Goal: Contribute content

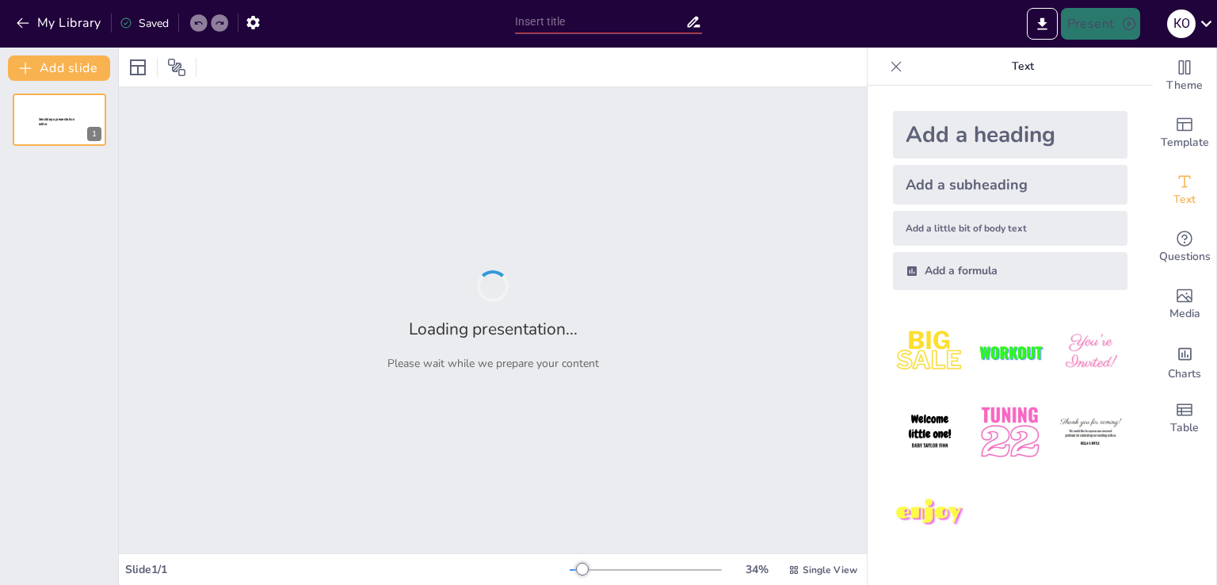
type input "Ровер Curiosity: Історія та Місії"
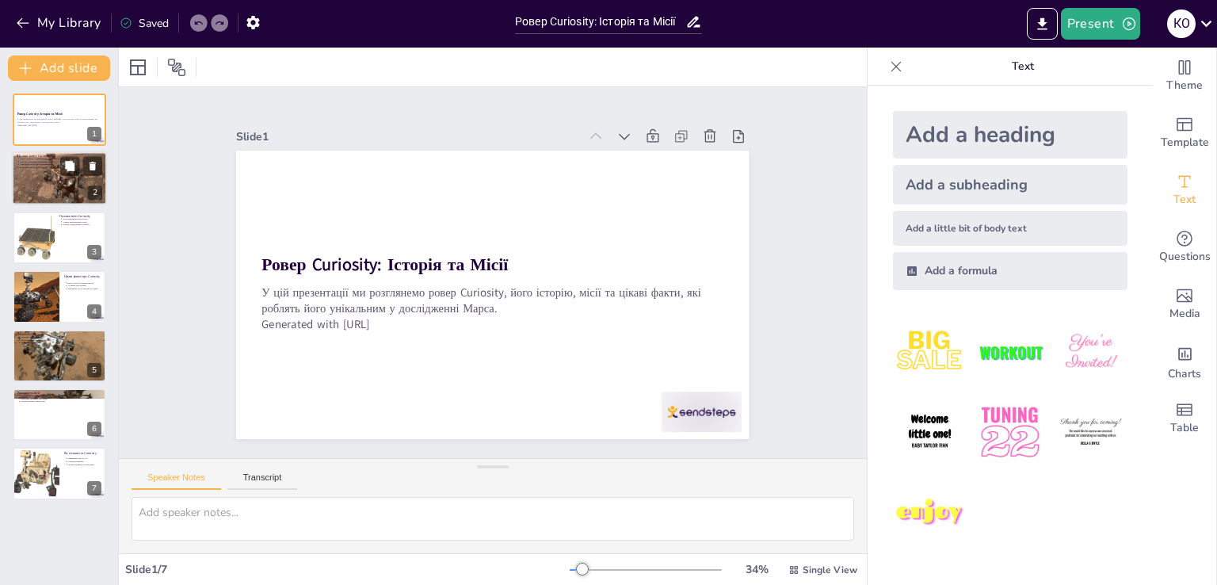
drag, startPoint x: 40, startPoint y: 182, endPoint x: 40, endPoint y: 193, distance: 10.3
click at [40, 182] on div at bounding box center [59, 178] width 95 height 63
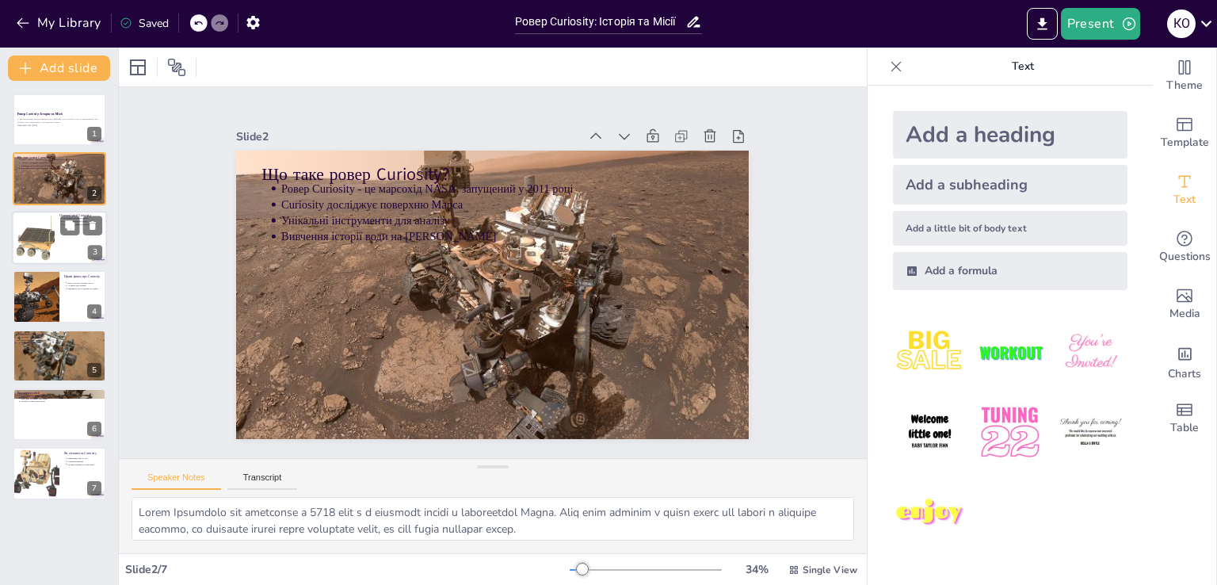
click at [44, 231] on div at bounding box center [35, 237] width 48 height 48
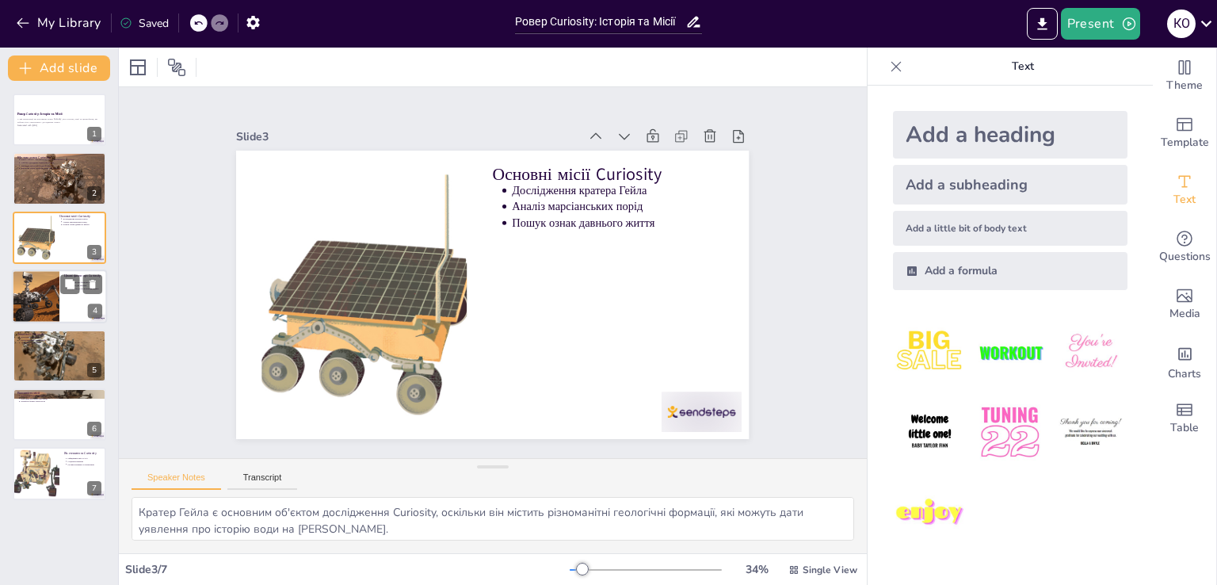
click at [41, 308] on div at bounding box center [35, 296] width 95 height 54
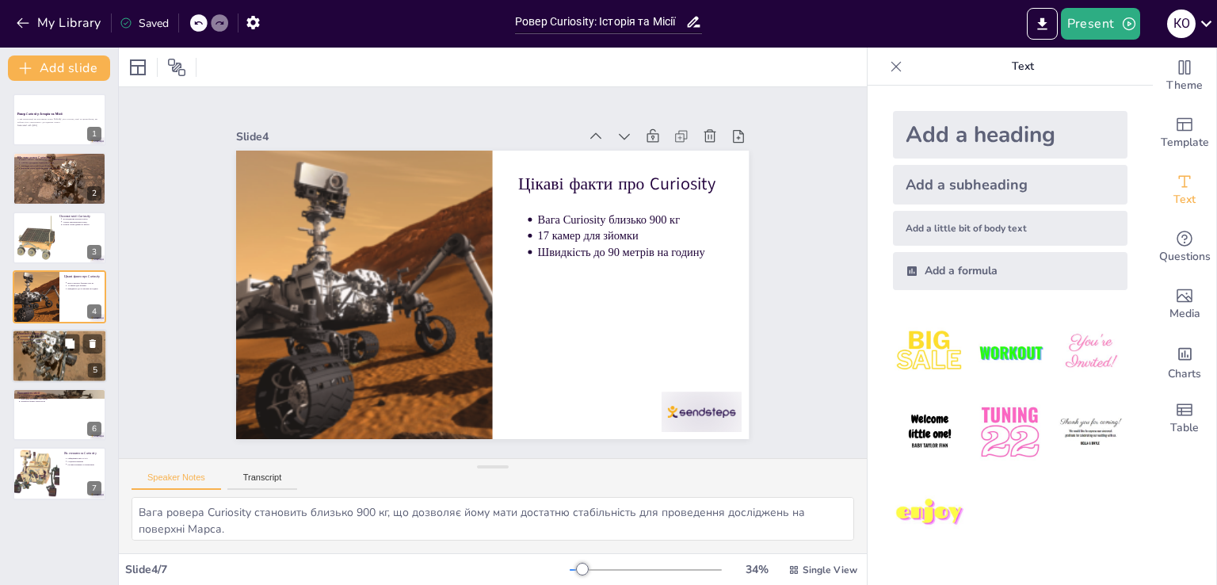
click at [29, 347] on div at bounding box center [59, 355] width 95 height 132
click at [47, 342] on p "Аналізатор атмосфери" at bounding box center [61, 342] width 82 height 3
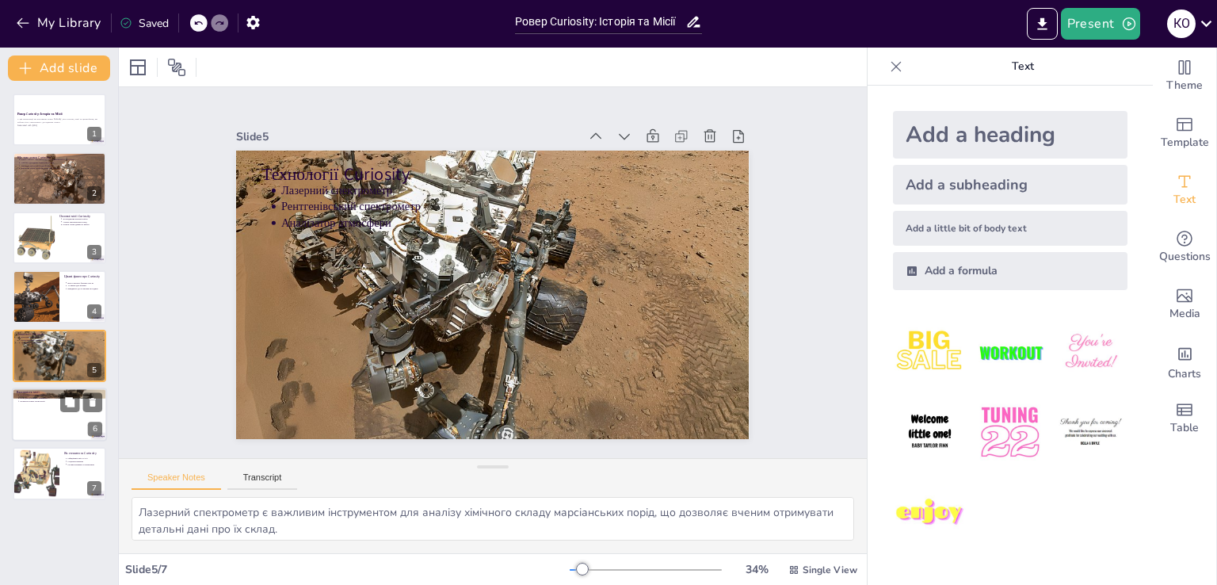
click at [36, 406] on div at bounding box center [59, 414] width 95 height 54
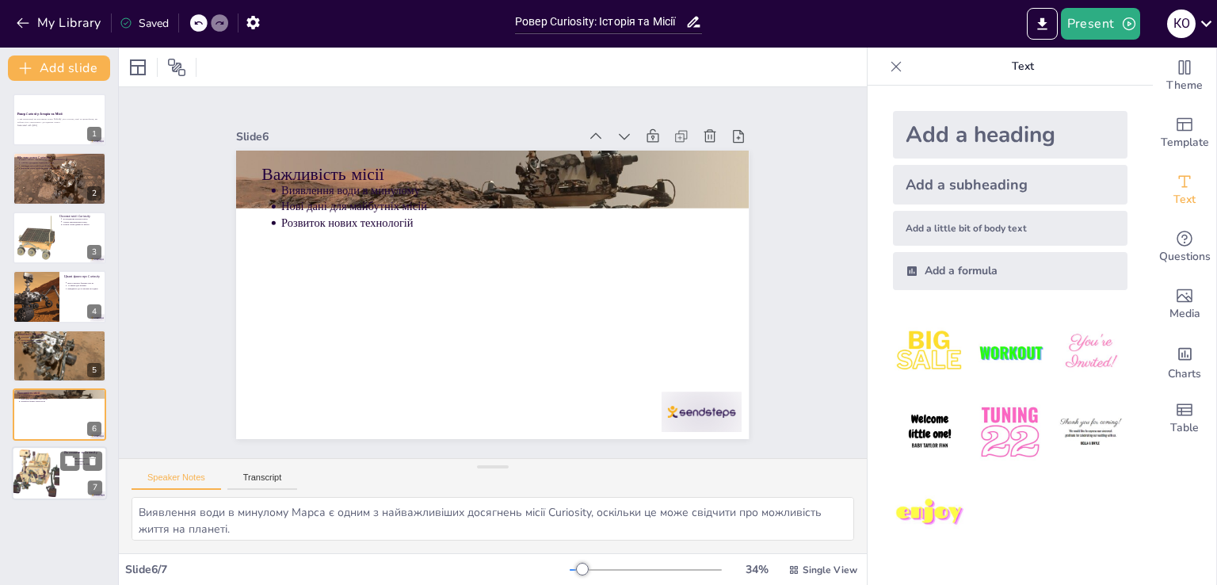
click at [32, 461] on div at bounding box center [36, 474] width 54 height 54
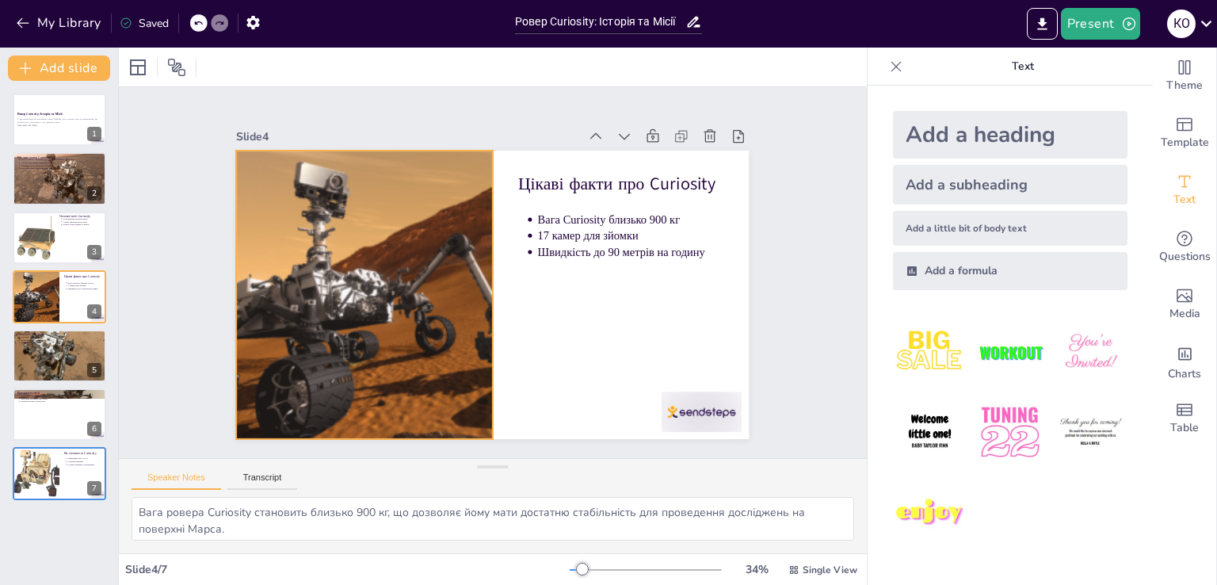
type textarea "Лазерний спектрометр є важливим інструментом для аналізу хімічного складу марсі…"
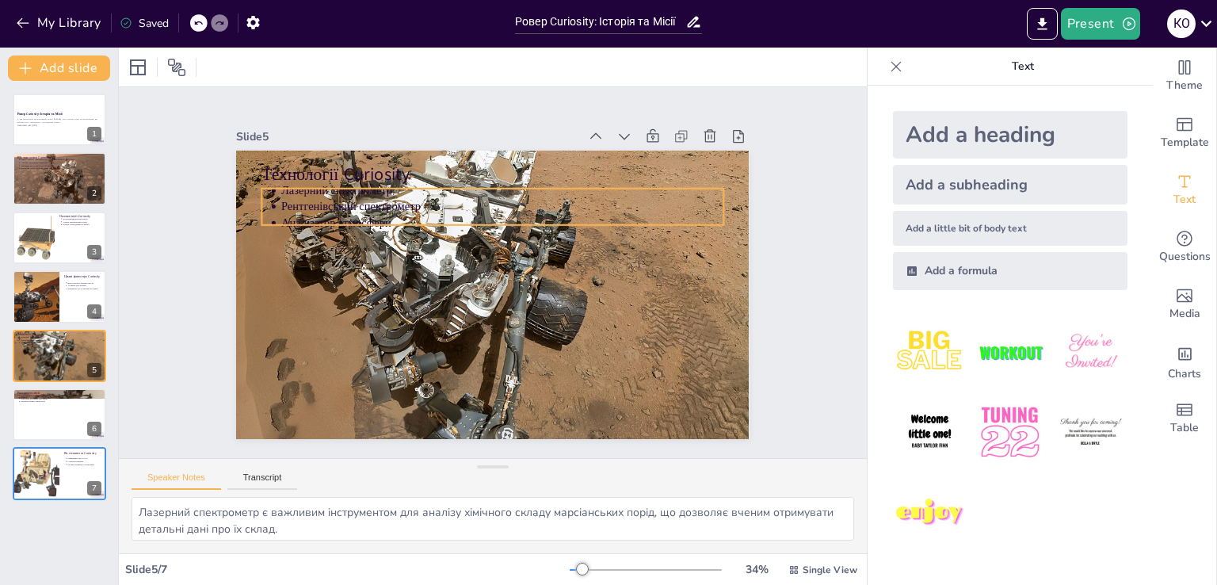
click at [395, 200] on p "Рентгенівський спектрометр" at bounding box center [548, 236] width 307 height 339
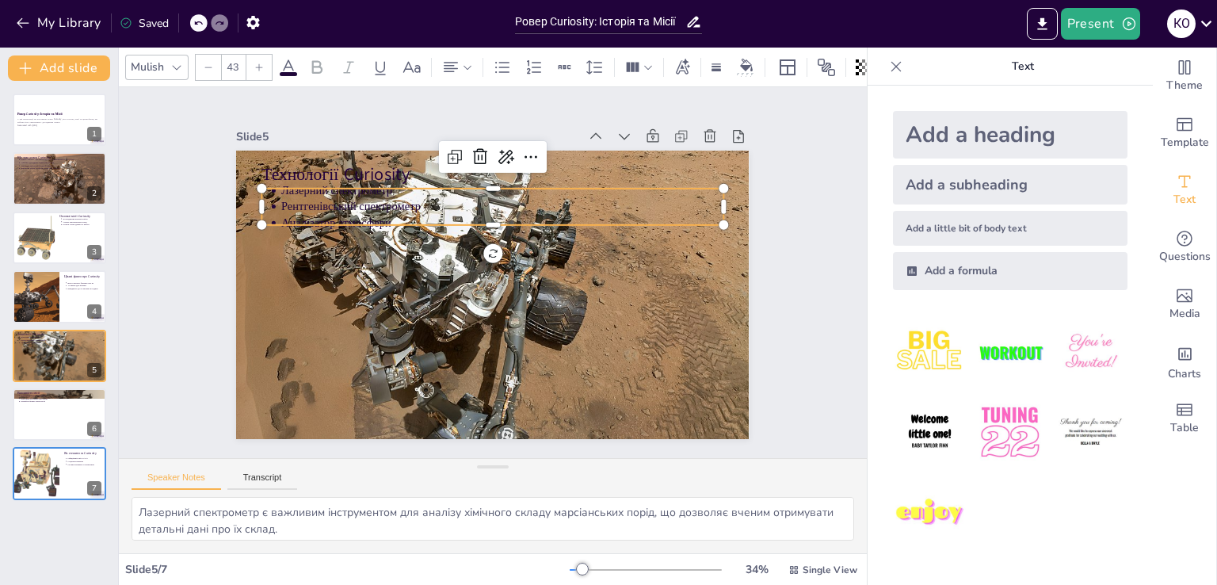
click at [292, 61] on icon at bounding box center [288, 66] width 14 height 15
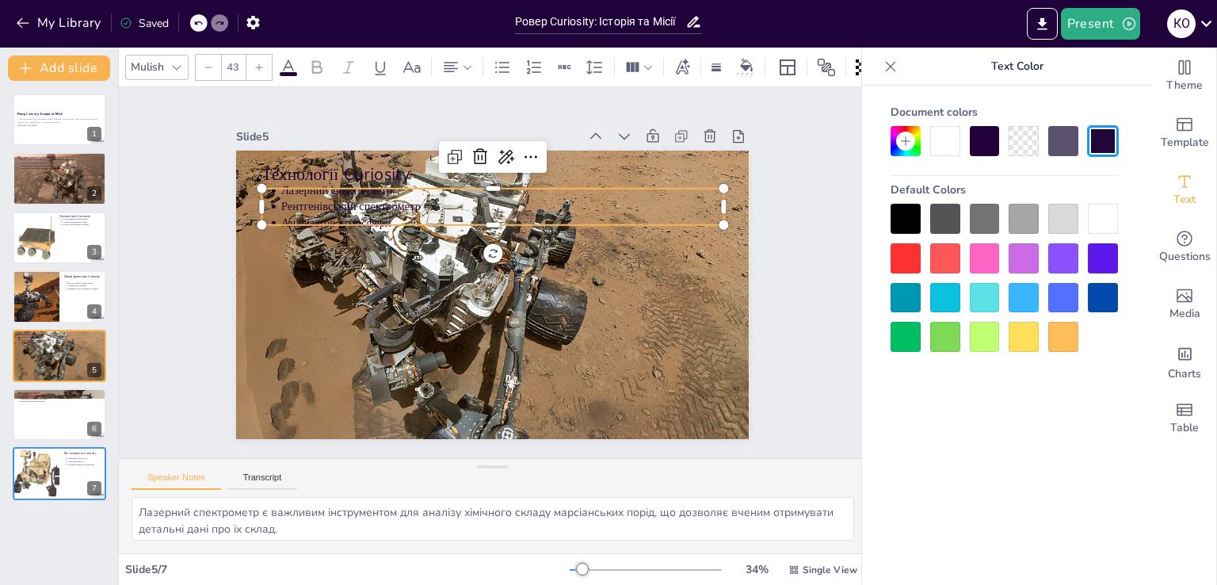
click at [1105, 220] on div at bounding box center [1103, 219] width 30 height 30
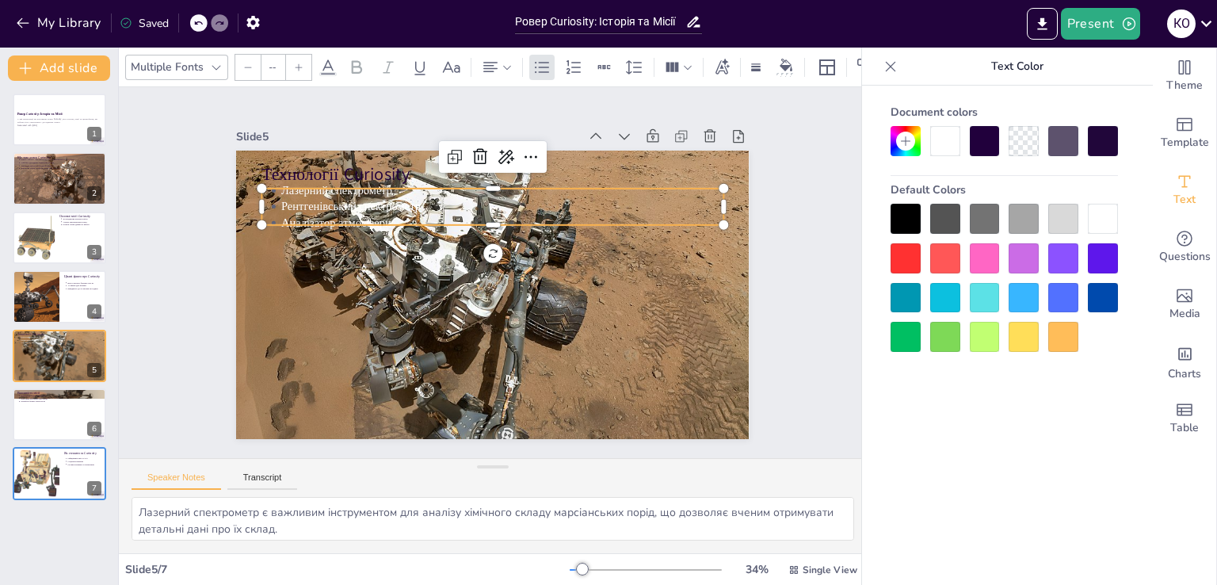
click at [980, 226] on div at bounding box center [985, 219] width 30 height 30
click at [1028, 216] on div at bounding box center [1024, 219] width 30 height 30
click at [1025, 342] on div at bounding box center [1024, 337] width 30 height 30
click at [1078, 343] on div at bounding box center [1004, 278] width 227 height 148
click at [901, 255] on div at bounding box center [906, 258] width 30 height 30
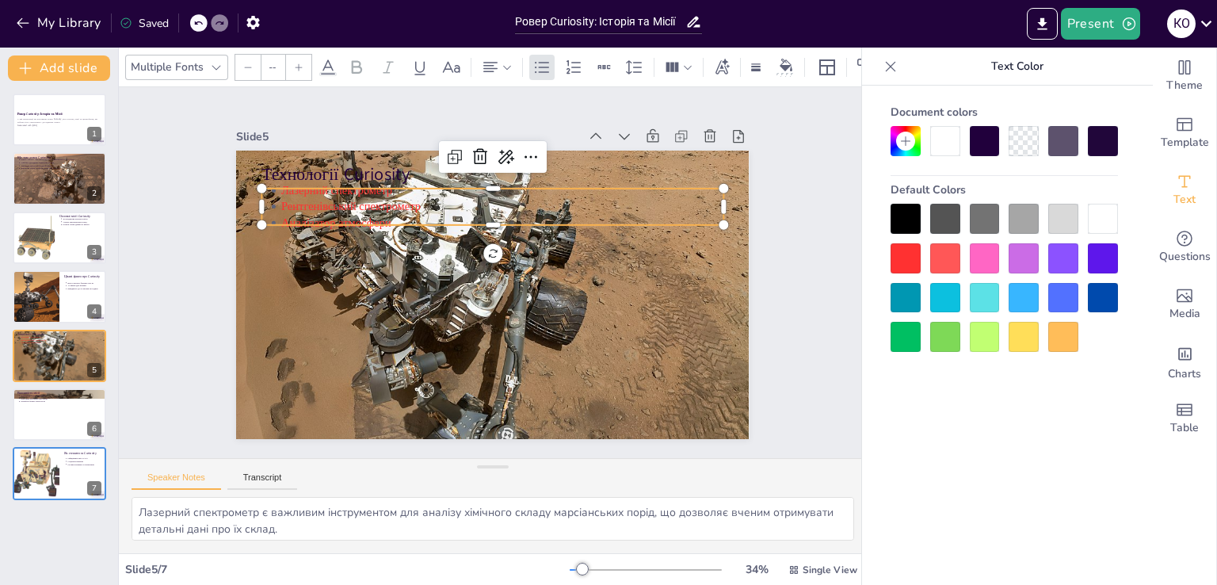
click at [913, 226] on div at bounding box center [906, 219] width 30 height 30
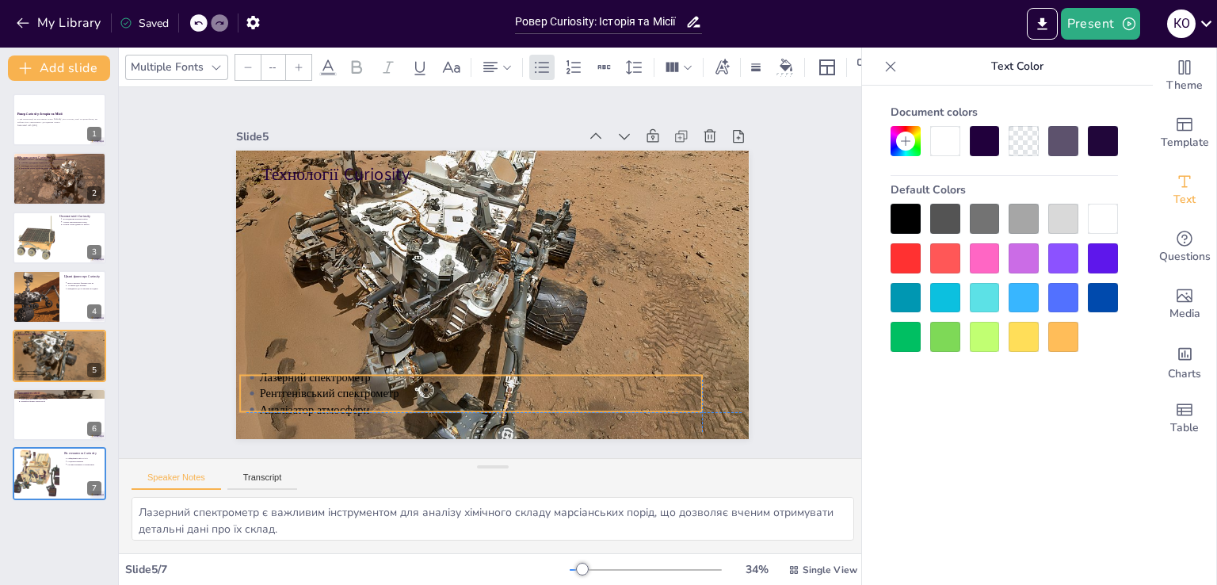
drag, startPoint x: 521, startPoint y: 194, endPoint x: 505, endPoint y: 385, distance: 191.6
click at [505, 385] on p "Рентгенівський спектрометр" at bounding box center [432, 378] width 410 height 194
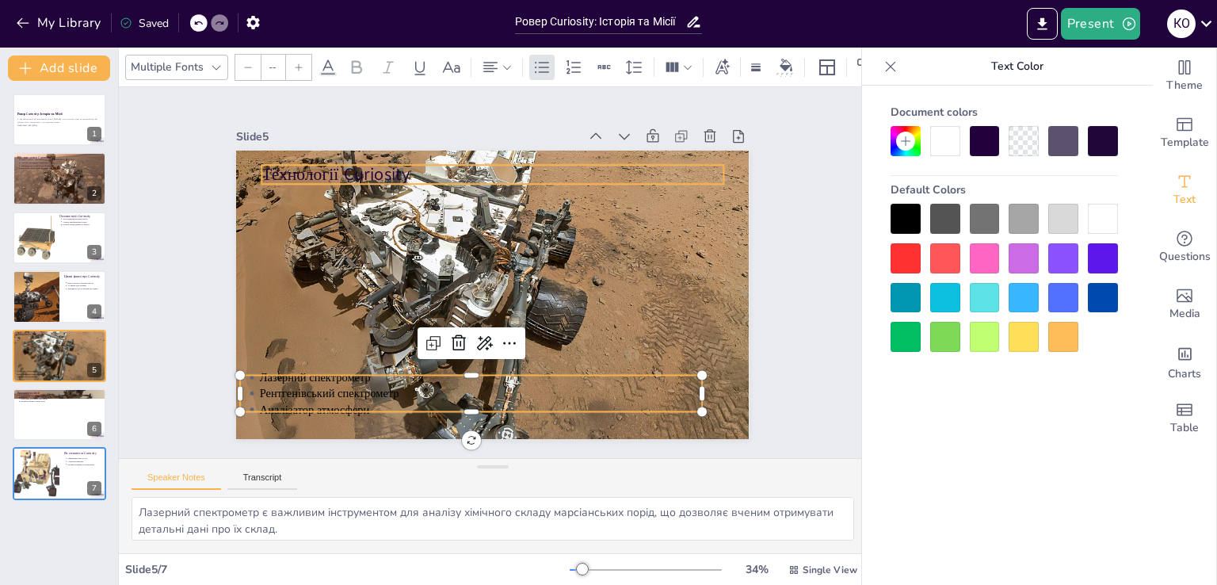
type input "64"
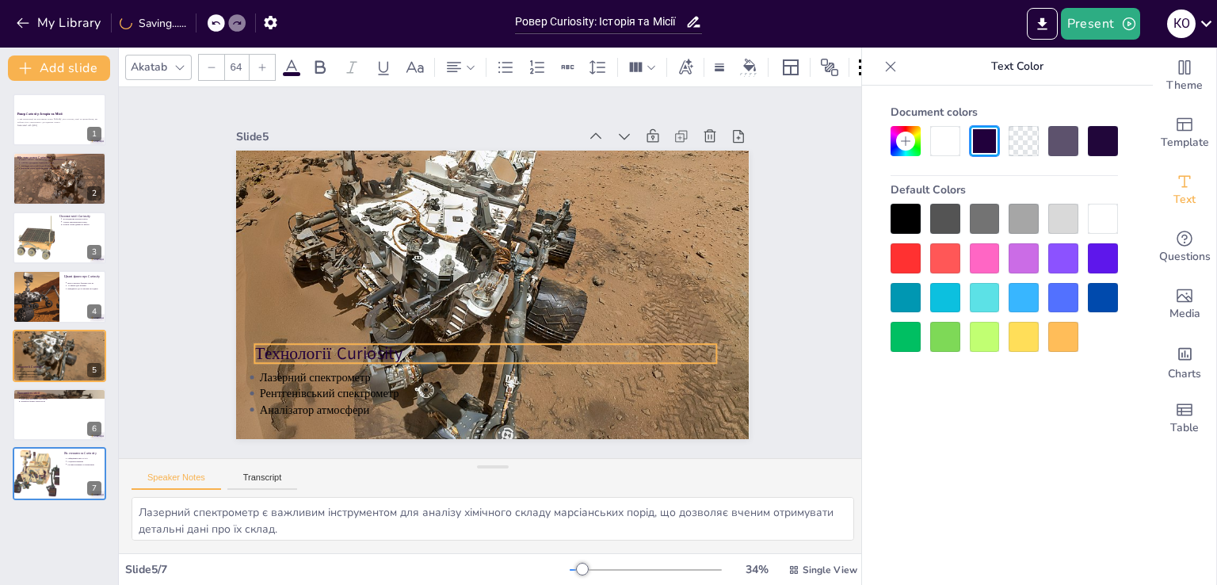
drag, startPoint x: 366, startPoint y: 169, endPoint x: 359, endPoint y: 348, distance: 179.2
click at [359, 348] on p "Технології Curiosity" at bounding box center [469, 350] width 456 height 119
click at [702, 437] on div "Slide 1 Ровер Curiosity: Історія та Місії У цій презентації ми розглянемо ровер…" at bounding box center [493, 272] width 809 height 518
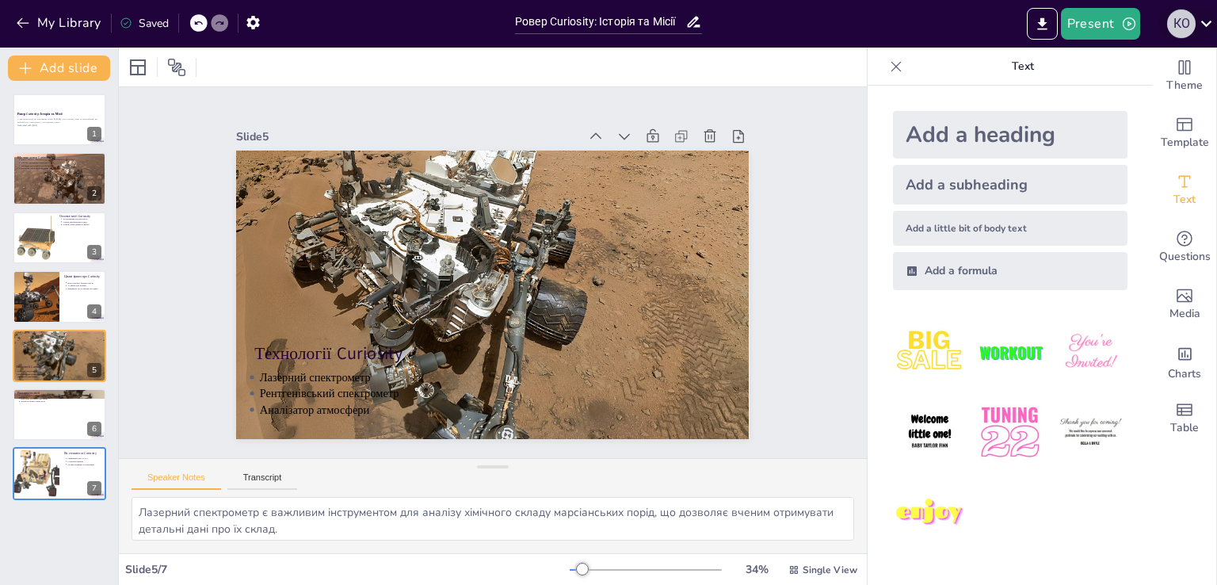
click at [1187, 21] on div "К О" at bounding box center [1181, 24] width 29 height 29
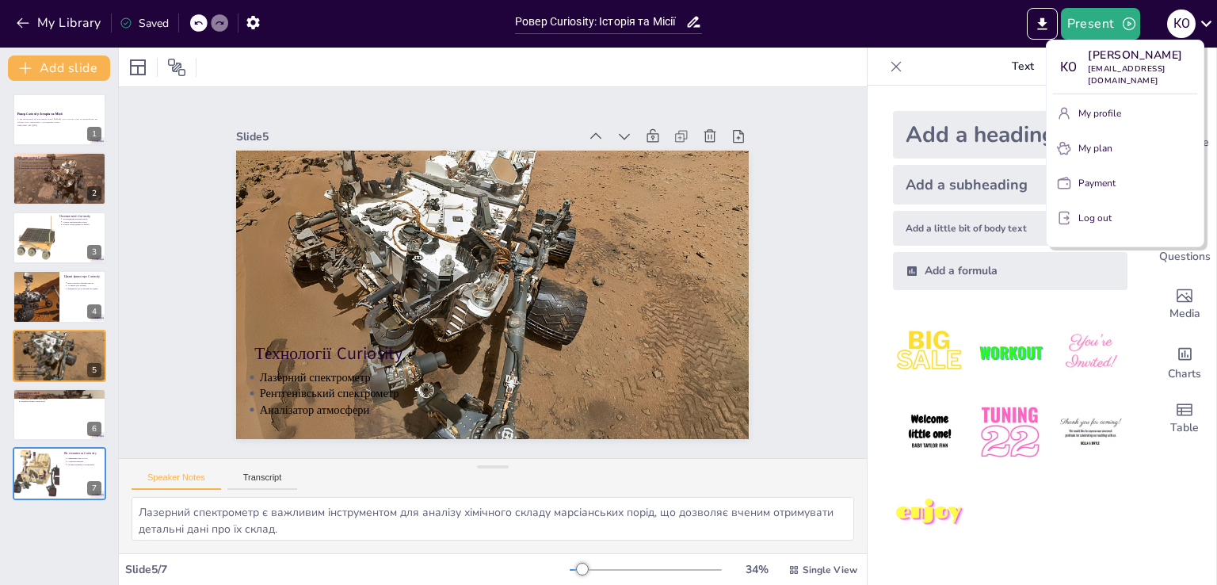
click at [1207, 21] on div at bounding box center [608, 292] width 1217 height 585
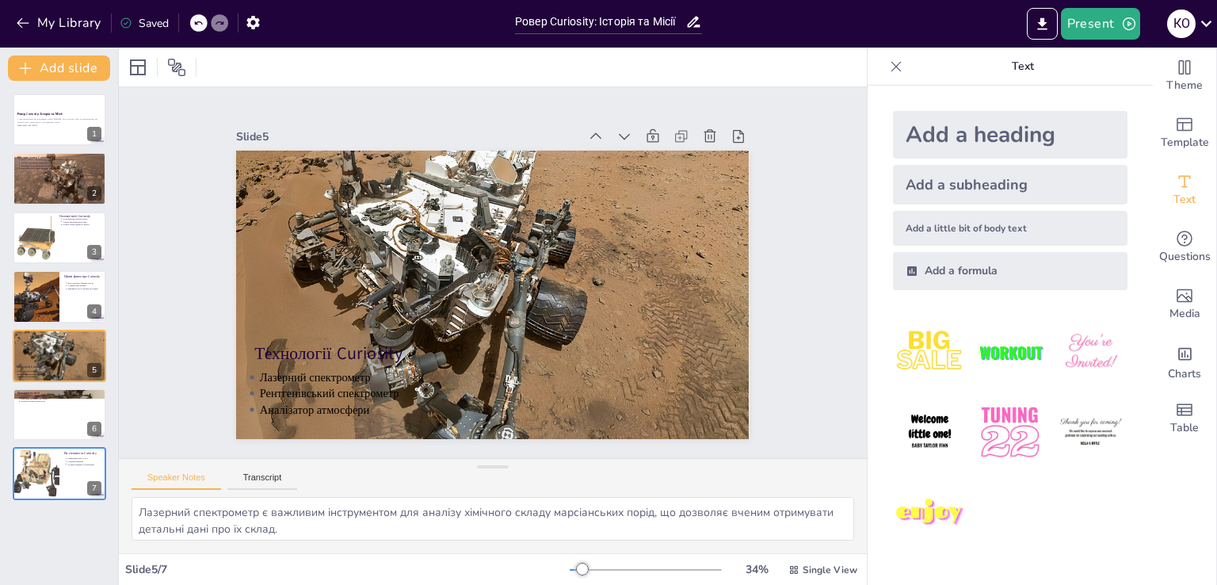
click at [1207, 21] on icon at bounding box center [1206, 23] width 21 height 21
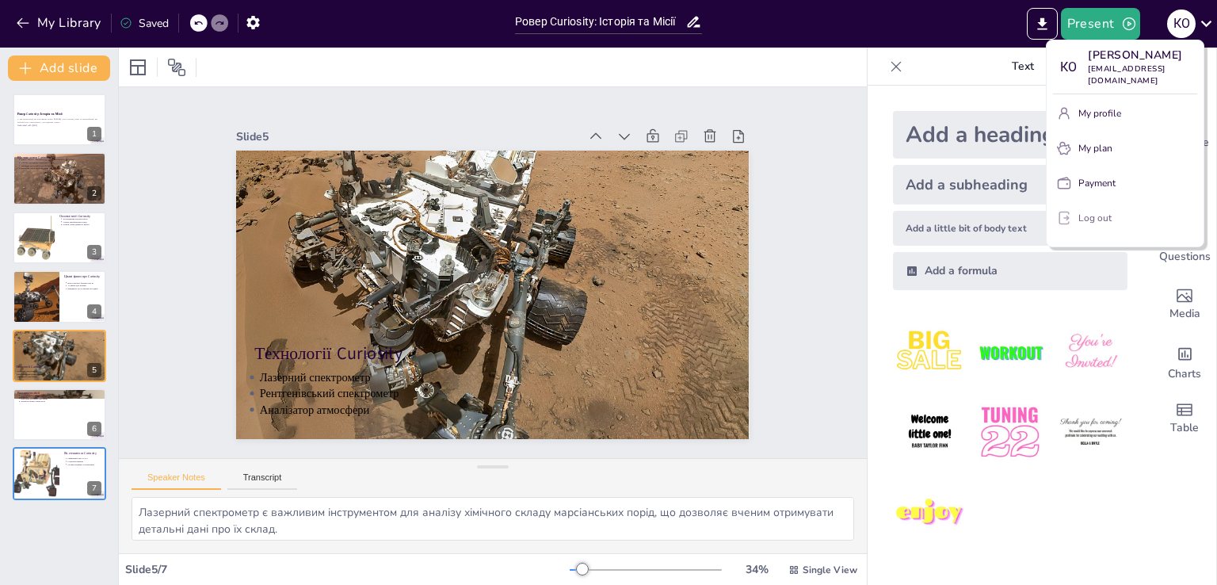
click at [1094, 225] on p "Log out" at bounding box center [1094, 218] width 33 height 14
